Goal: Task Accomplishment & Management: Manage account settings

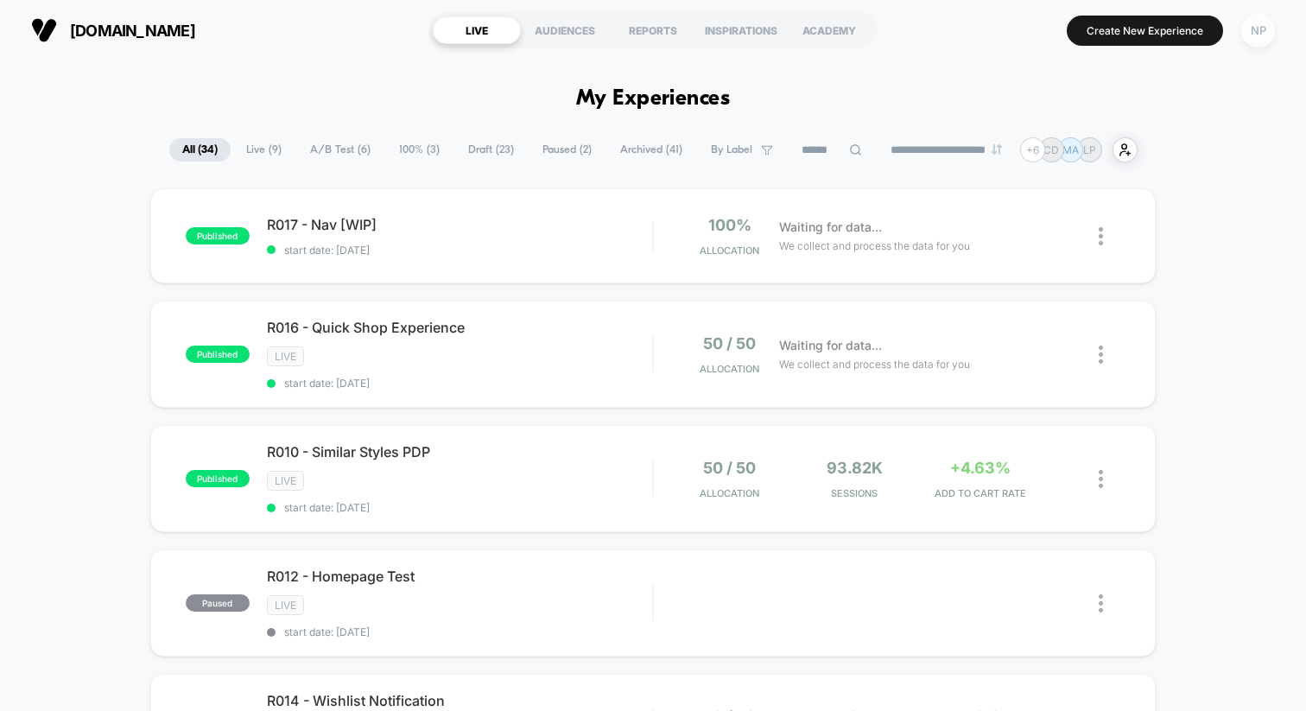
click at [1246, 42] on div "NP" at bounding box center [1258, 31] width 34 height 34
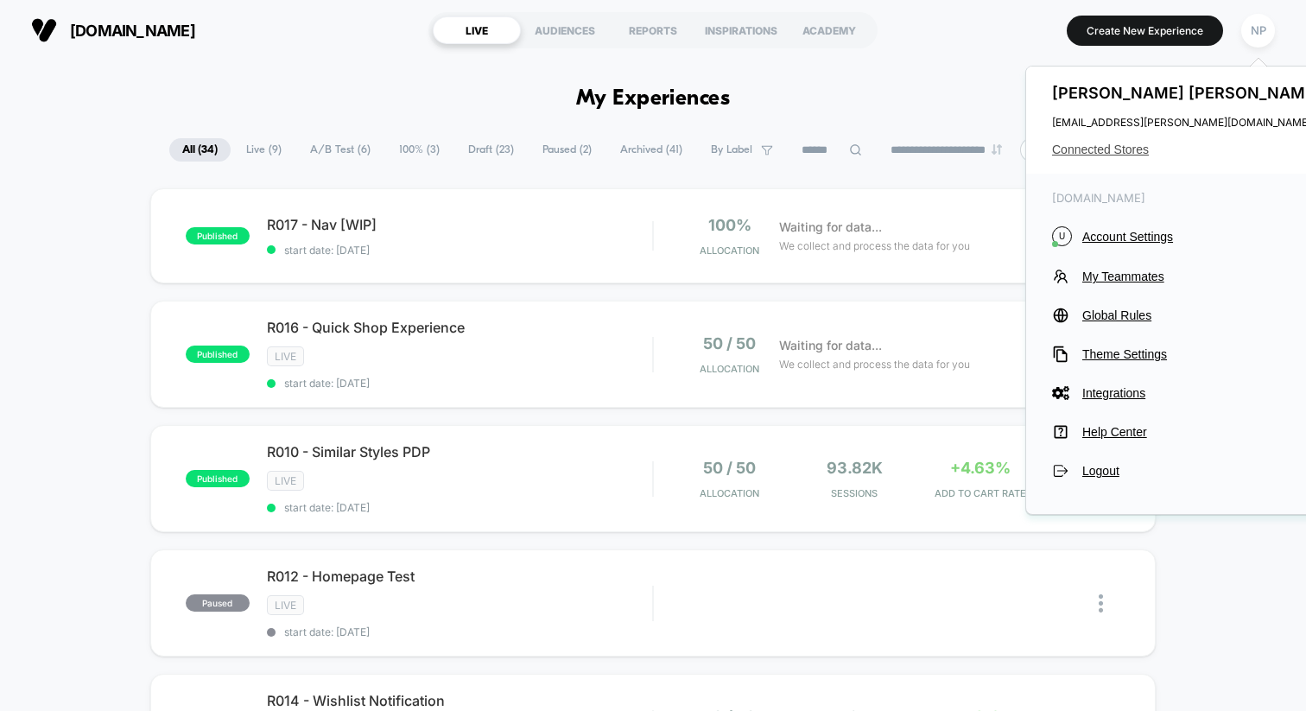
click at [1110, 154] on span "Connected Stores" at bounding box center [1188, 149] width 273 height 14
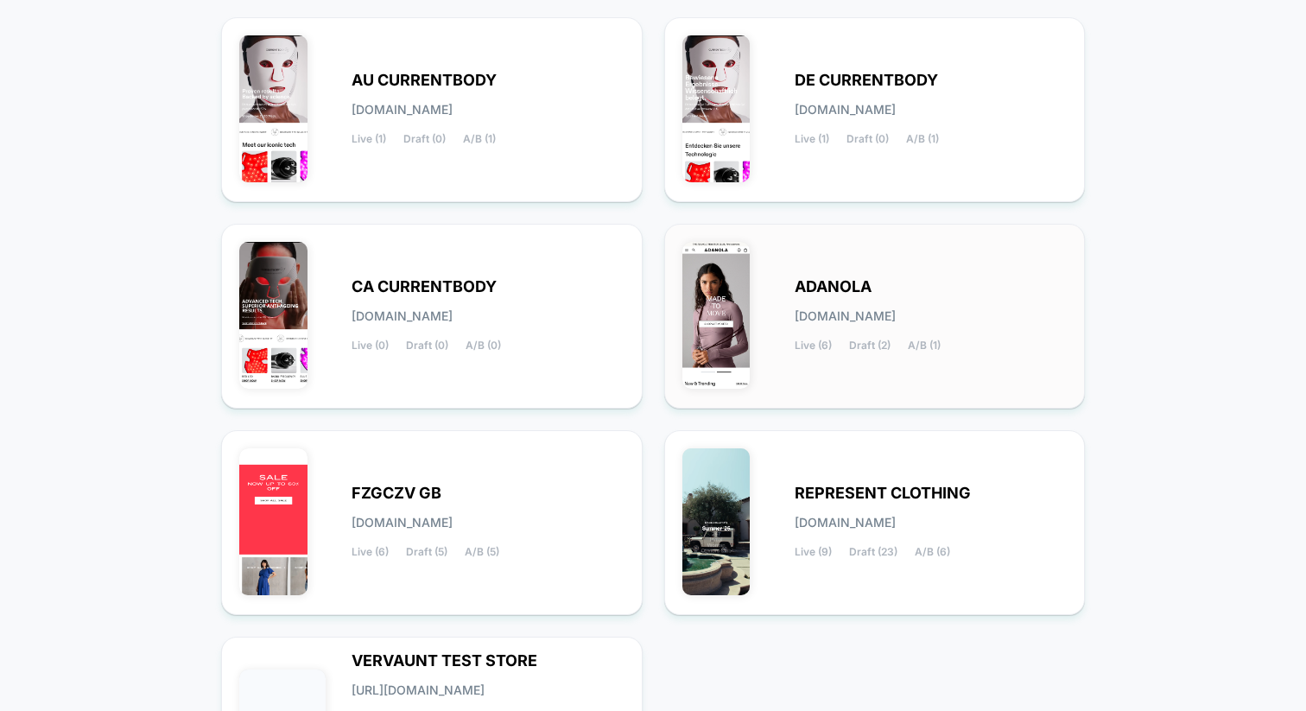
click at [796, 323] on div "ADANOLA [DOMAIN_NAME] Live (6) Draft (2) A/B (1)" at bounding box center [931, 316] width 273 height 71
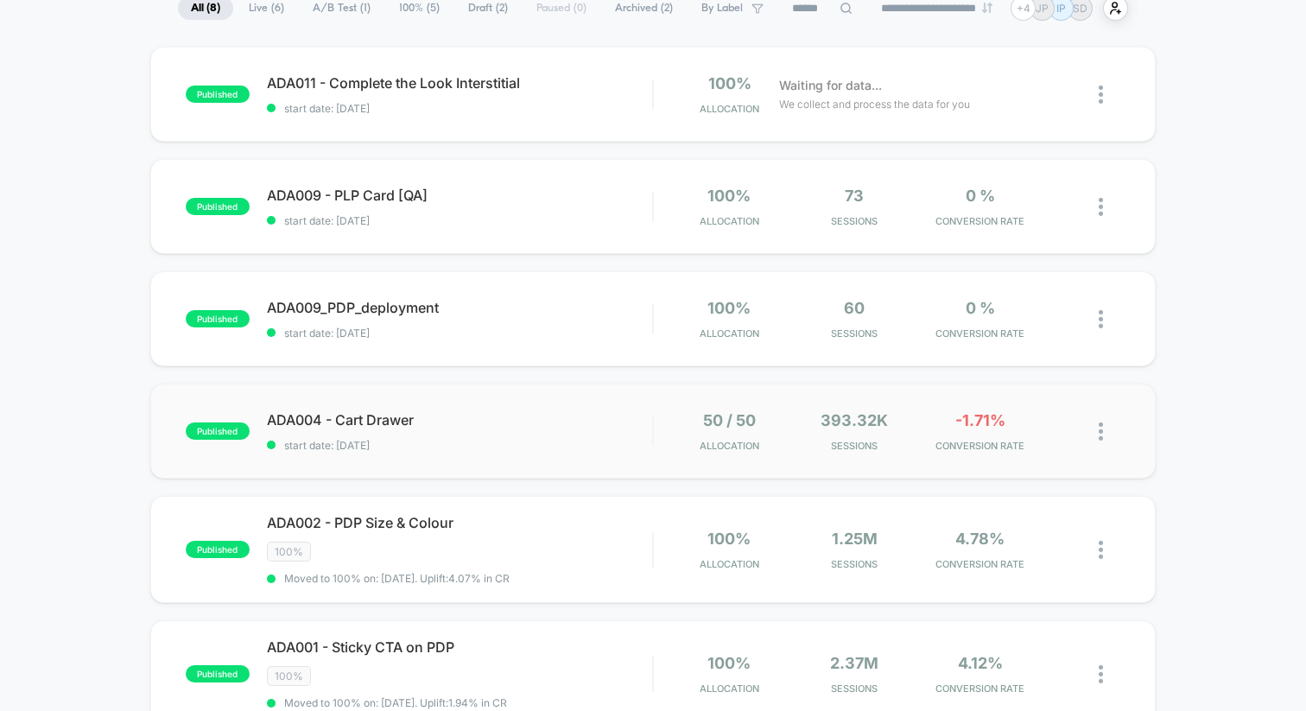
scroll to position [148, 0]
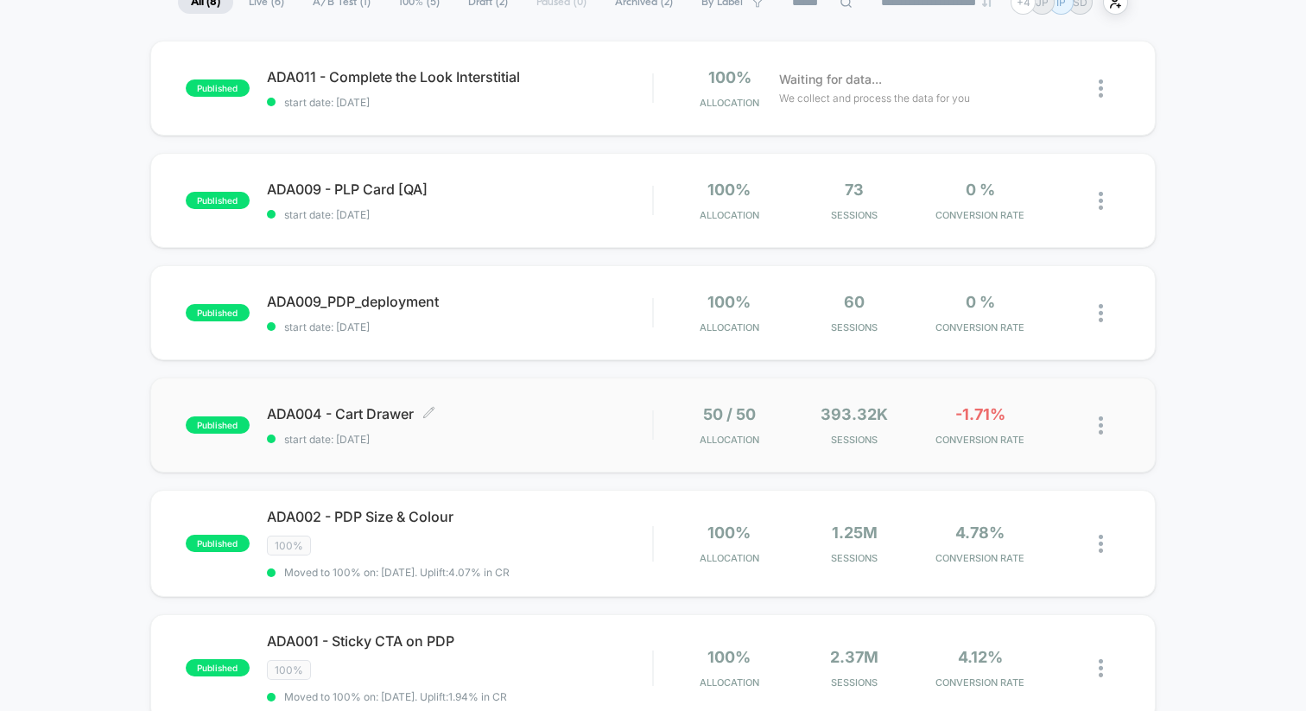
click at [546, 444] on span "start date: [DATE]" at bounding box center [459, 439] width 385 height 13
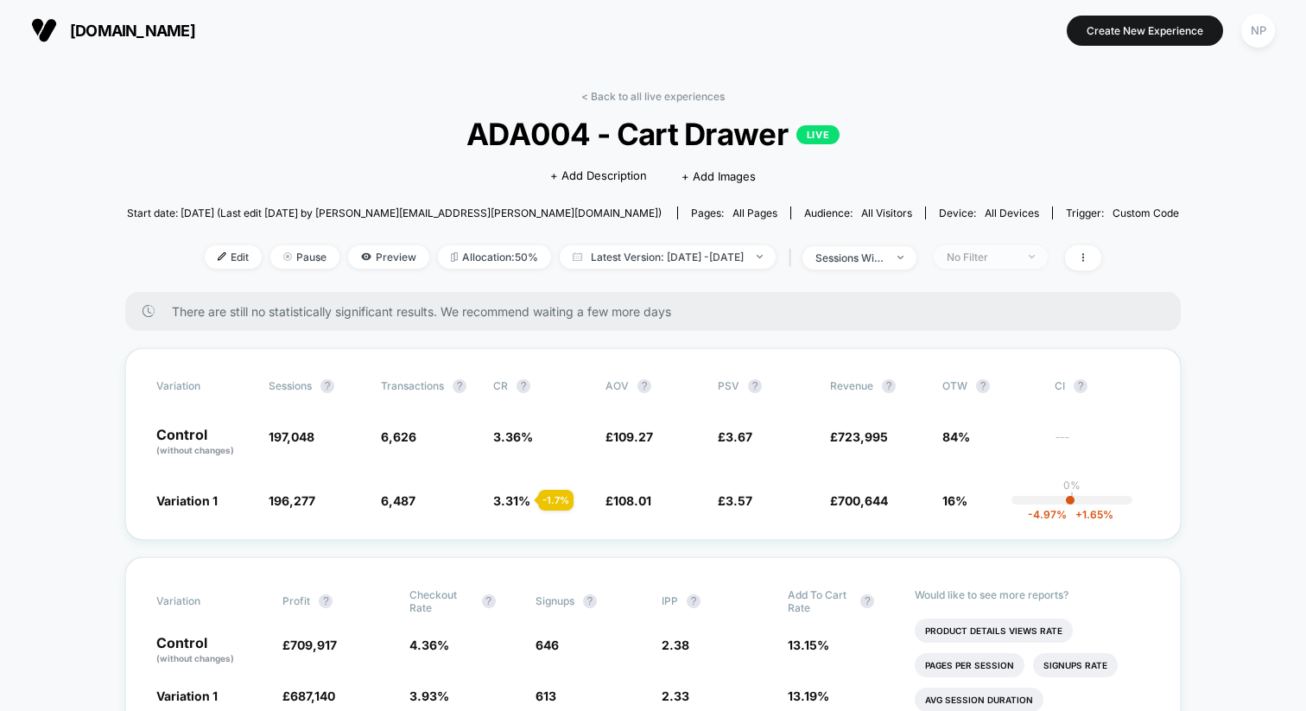
click at [1016, 260] on div "No Filter" at bounding box center [981, 256] width 69 height 13
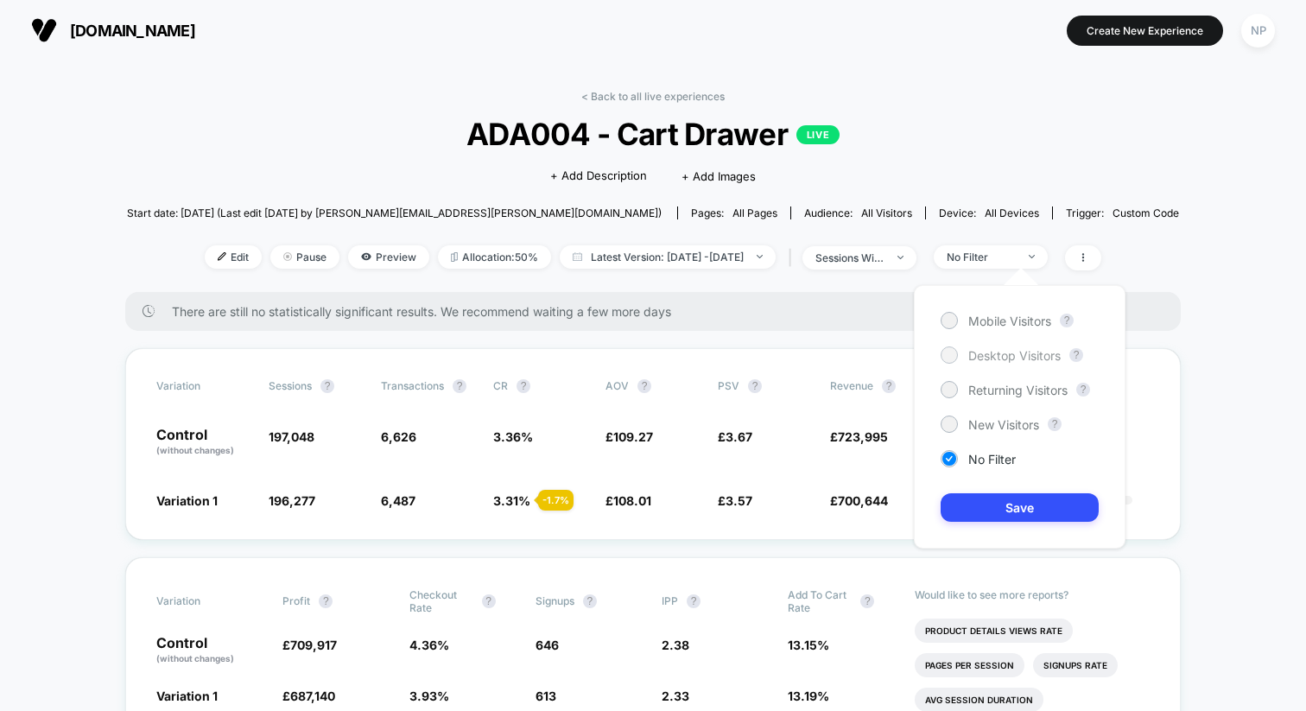
click at [1008, 359] on span "Desktop Visitors" at bounding box center [1014, 355] width 92 height 15
click at [997, 498] on button "Save" at bounding box center [1019, 507] width 158 height 28
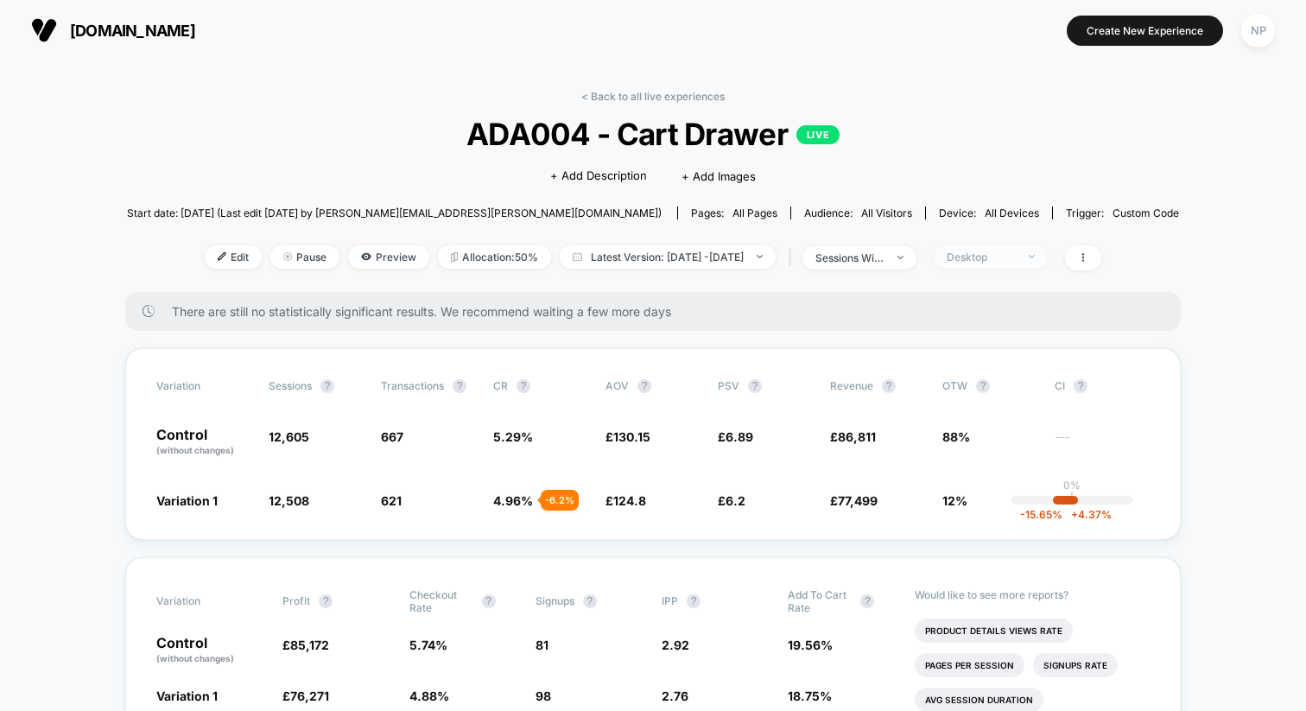
click at [1010, 257] on div "Desktop" at bounding box center [981, 256] width 69 height 13
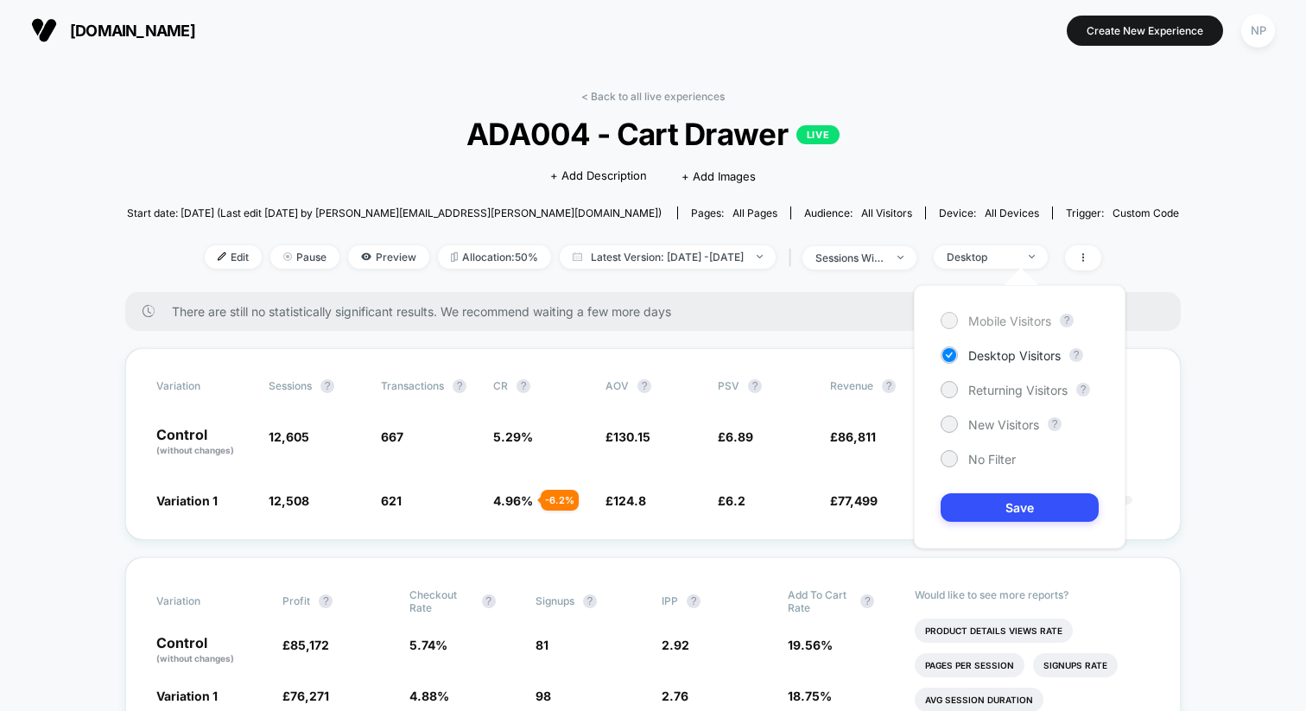
click at [996, 319] on span "Mobile Visitors" at bounding box center [1009, 320] width 83 height 15
click at [1014, 503] on button "Save" at bounding box center [1019, 507] width 158 height 28
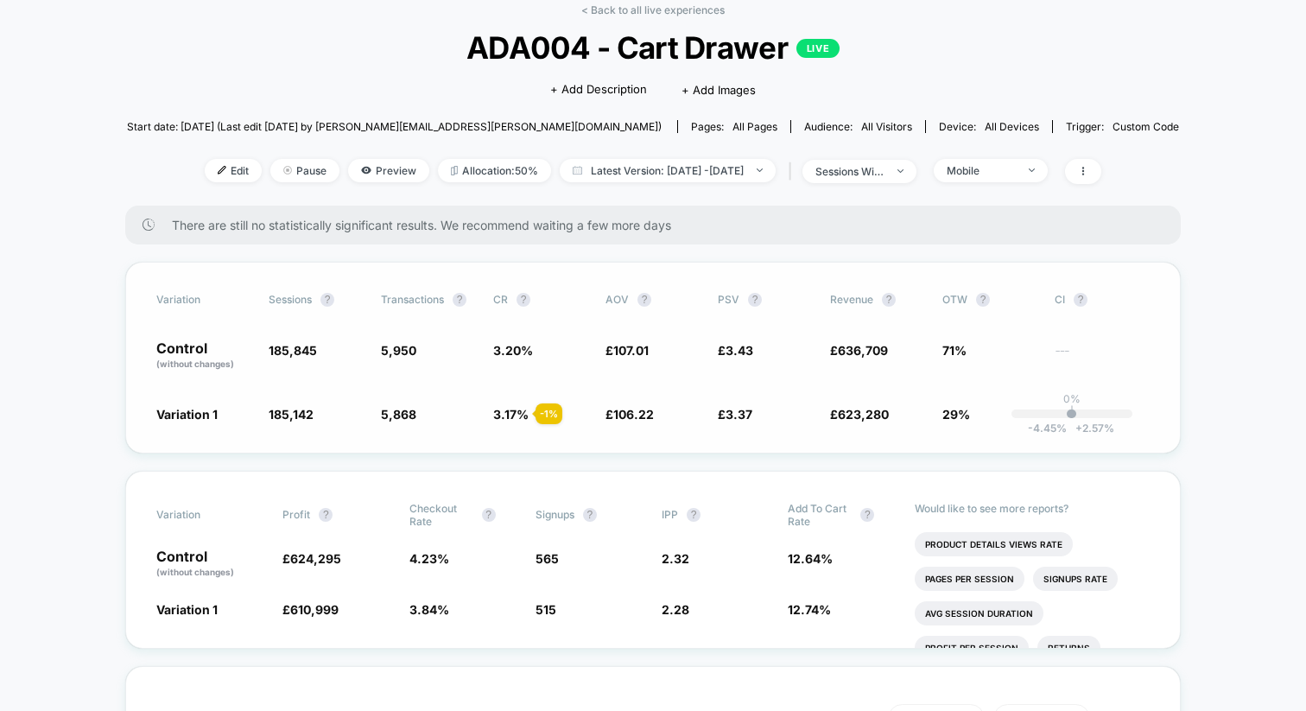
scroll to position [67, 0]
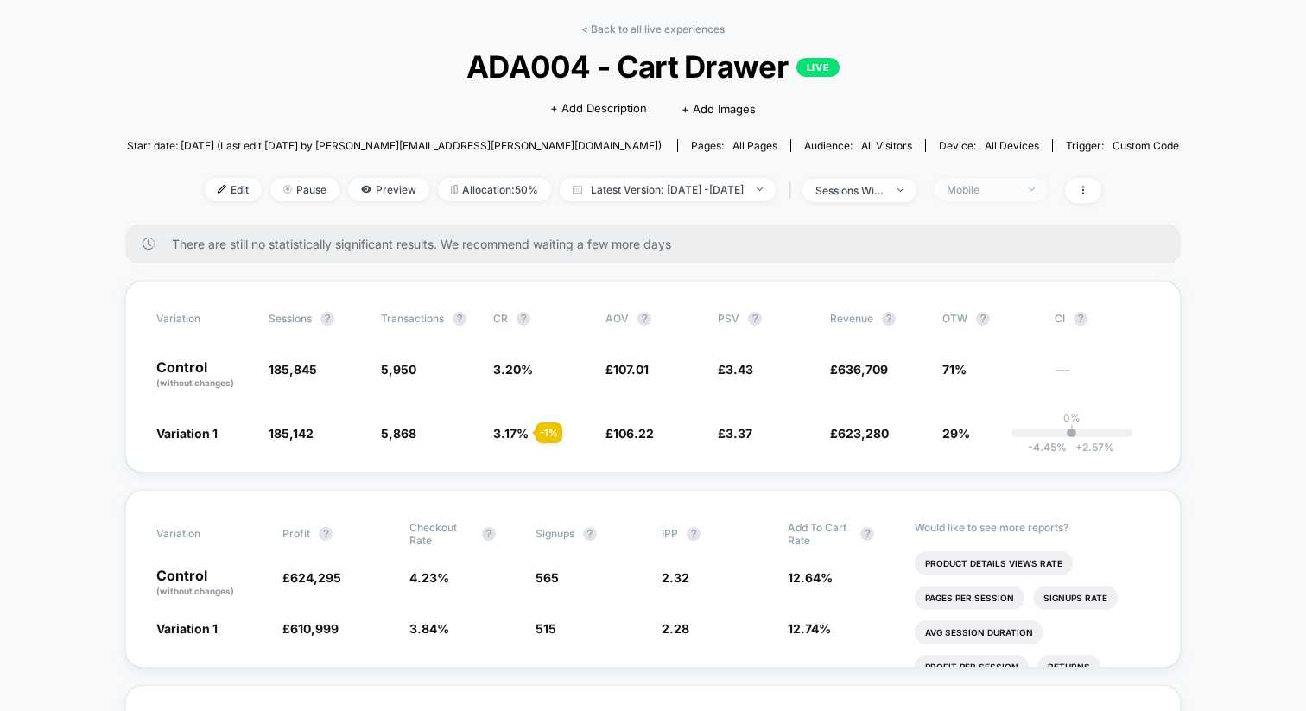
click at [1016, 183] on div "Mobile" at bounding box center [981, 189] width 69 height 13
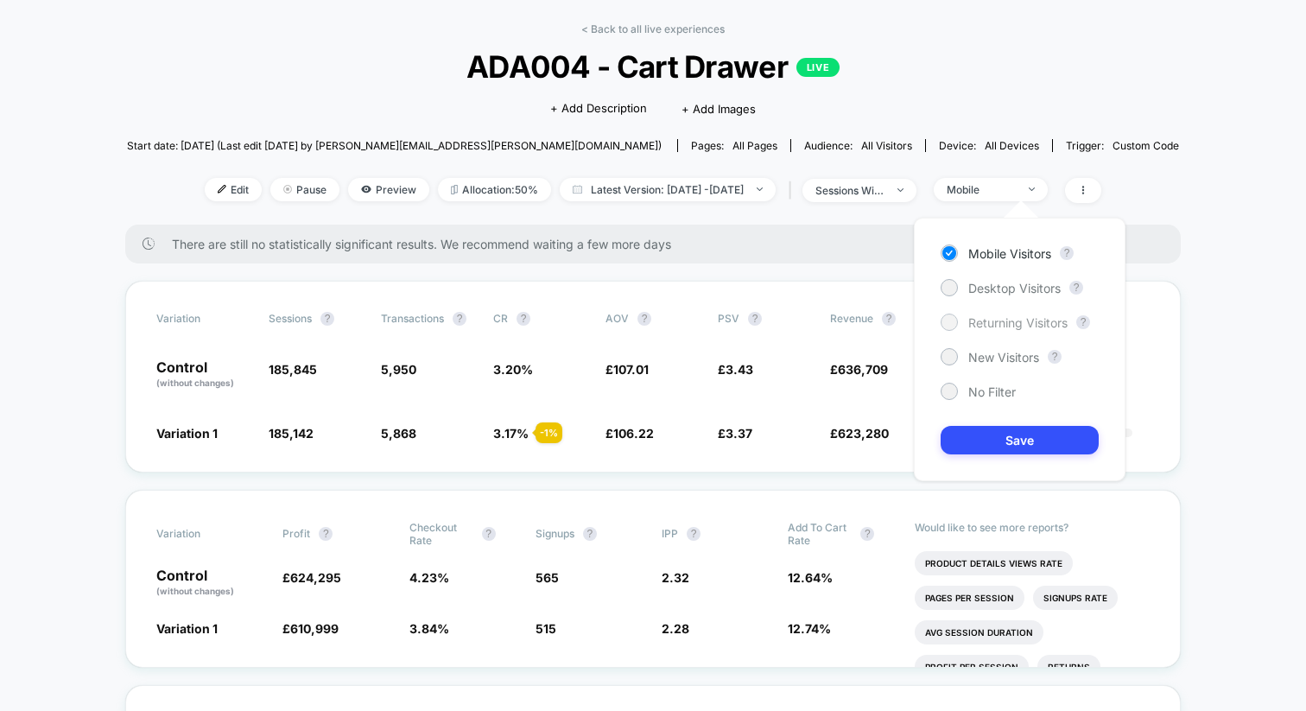
click at [994, 317] on span "Returning Visitors" at bounding box center [1017, 322] width 99 height 15
click at [989, 428] on button "Save" at bounding box center [1019, 440] width 158 height 28
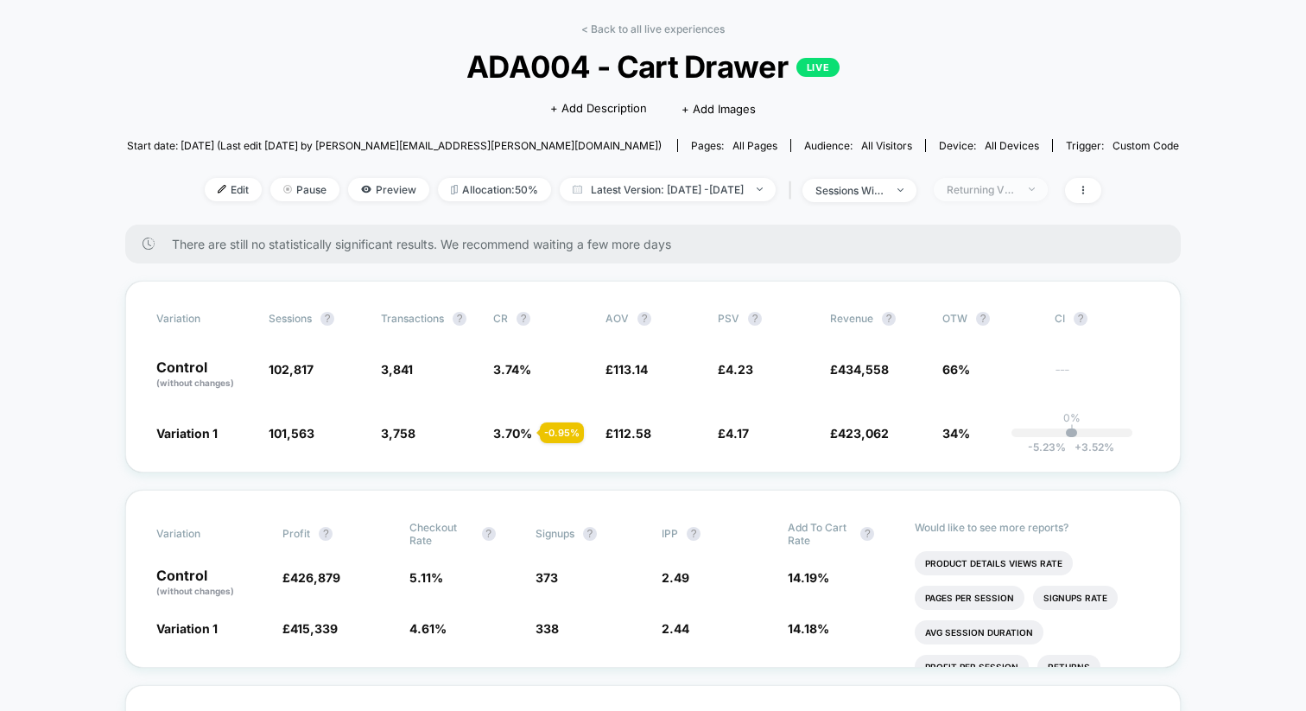
click at [1016, 190] on div "Returning Visitors" at bounding box center [981, 189] width 69 height 13
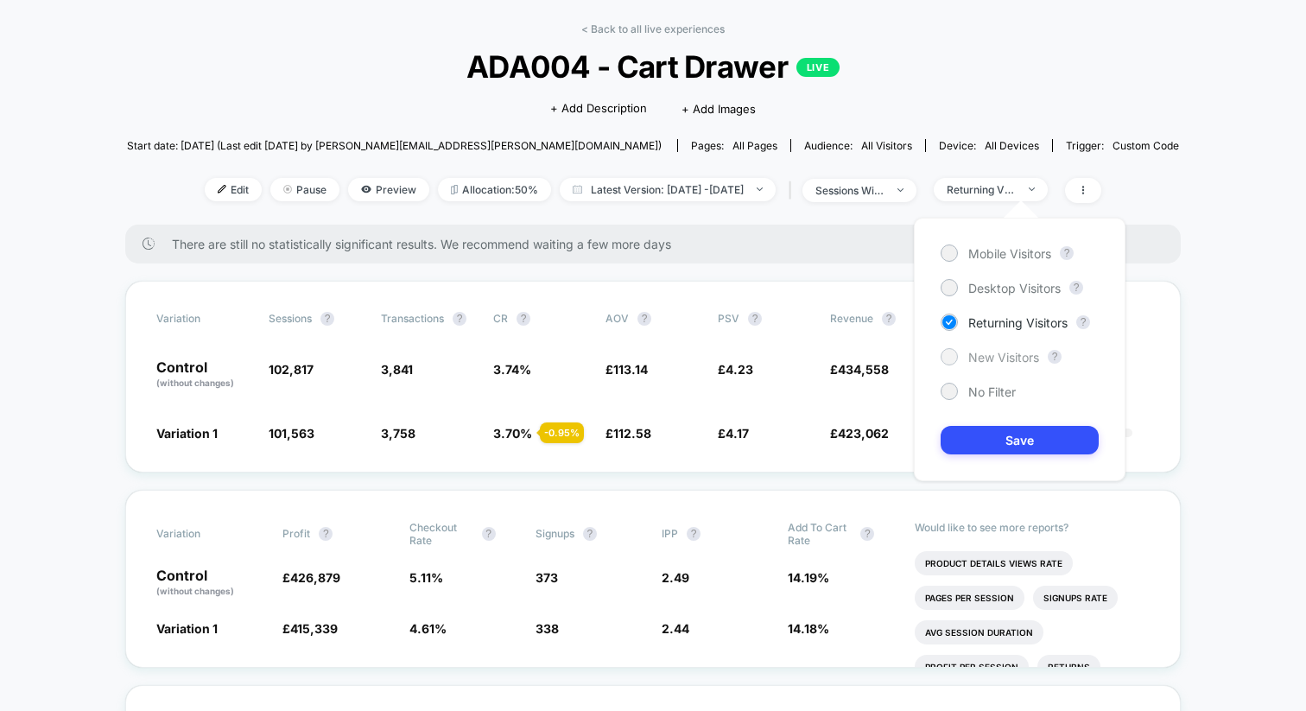
click at [1005, 353] on span "New Visitors" at bounding box center [1003, 357] width 71 height 15
click at [995, 438] on button "Save" at bounding box center [1019, 440] width 158 height 28
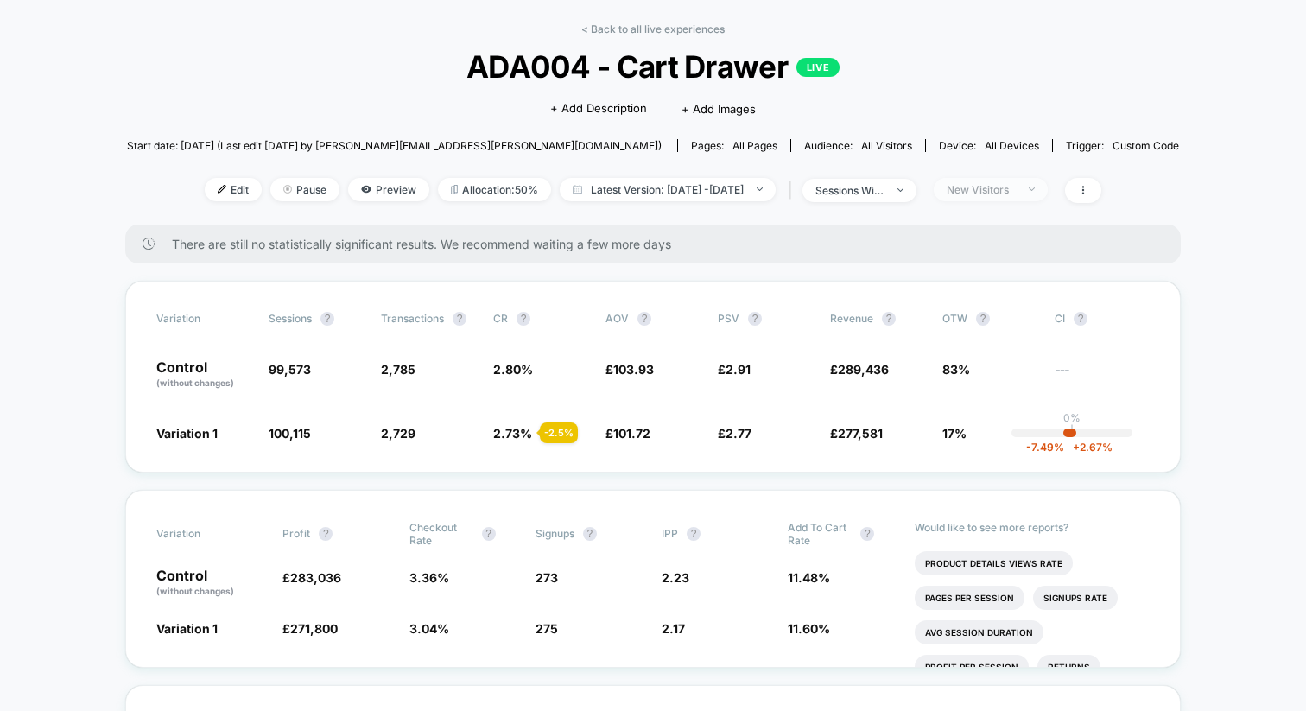
click at [1004, 190] on div "New Visitors" at bounding box center [981, 189] width 69 height 13
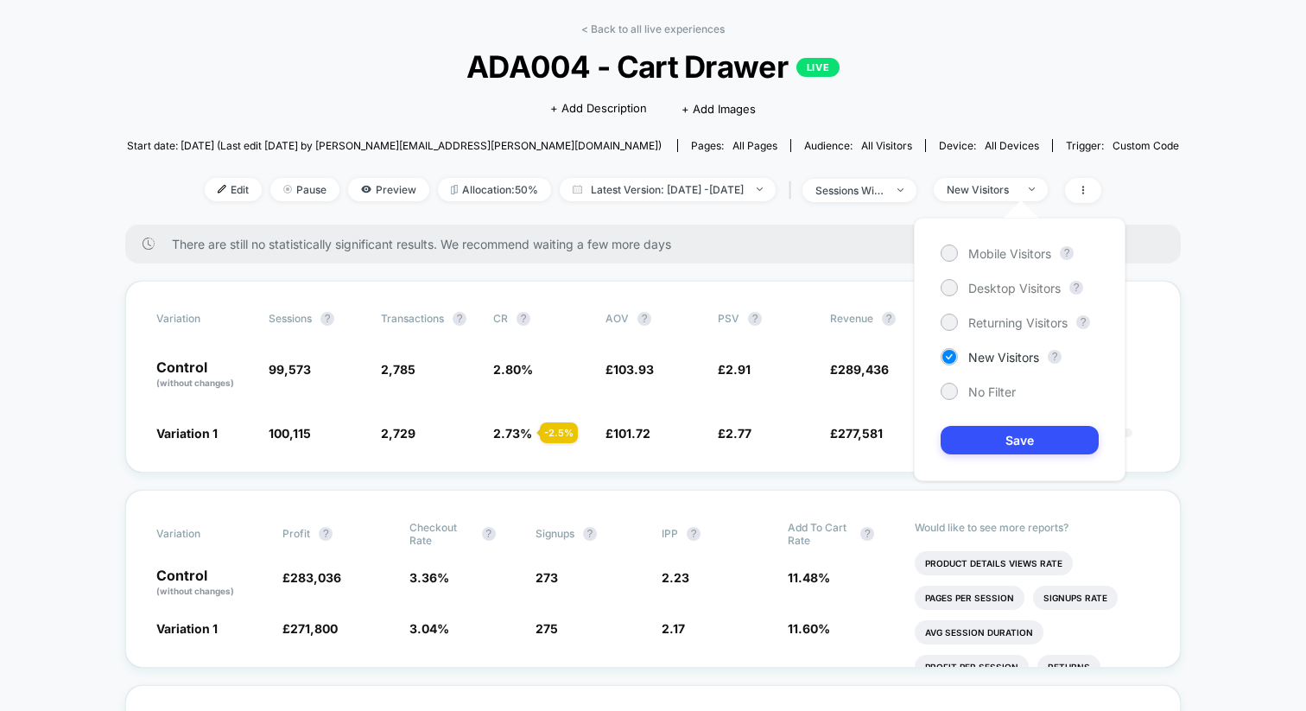
click at [985, 402] on div "Mobile Visitors ? Desktop Visitors ? Returning Visitors ? New Visitors ? No Fil…" at bounding box center [1020, 349] width 212 height 263
click at [991, 387] on span "No Filter" at bounding box center [991, 391] width 47 height 15
click at [991, 440] on button "Save" at bounding box center [1019, 440] width 158 height 28
